Goal: Transaction & Acquisition: Purchase product/service

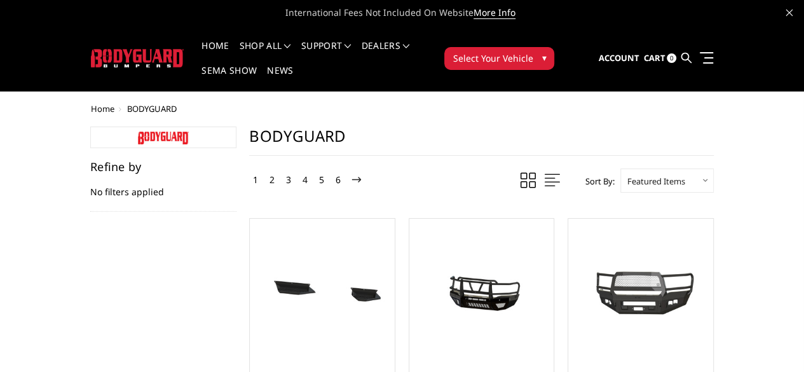
click at [691, 39] on link at bounding box center [685, 57] width 10 height 37
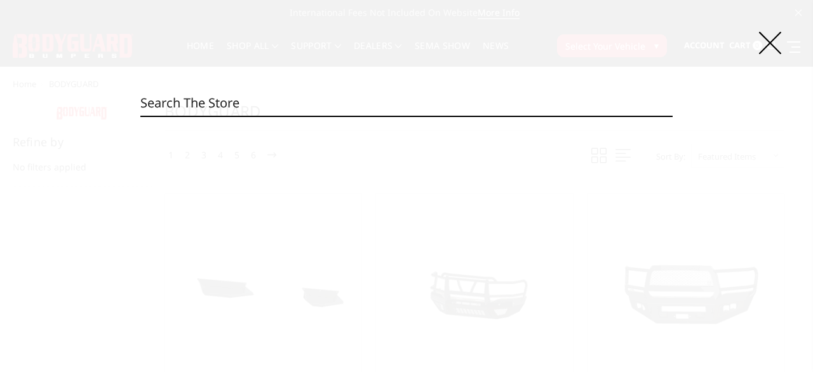
click at [492, 92] on input "Search" at bounding box center [406, 102] width 532 height 25
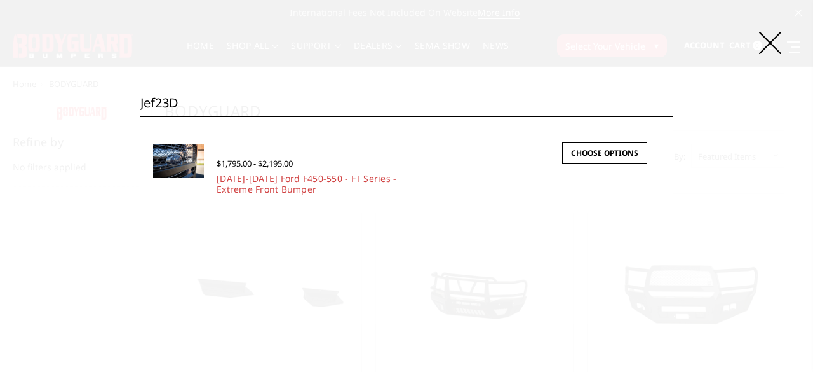
type input "jef23D"
click at [473, 181] on div "$1,795.00 - $2,195.00 2023-2025 Ford F450-550 - FT Series - Extreme Front Bumpe…" at bounding box center [432, 168] width 456 height 65
click at [312, 182] on link "[DATE]-[DATE] Ford F450-550 - FT Series - Extreme Front Bumper" at bounding box center [307, 183] width 180 height 23
